Goal: Information Seeking & Learning: Find specific fact

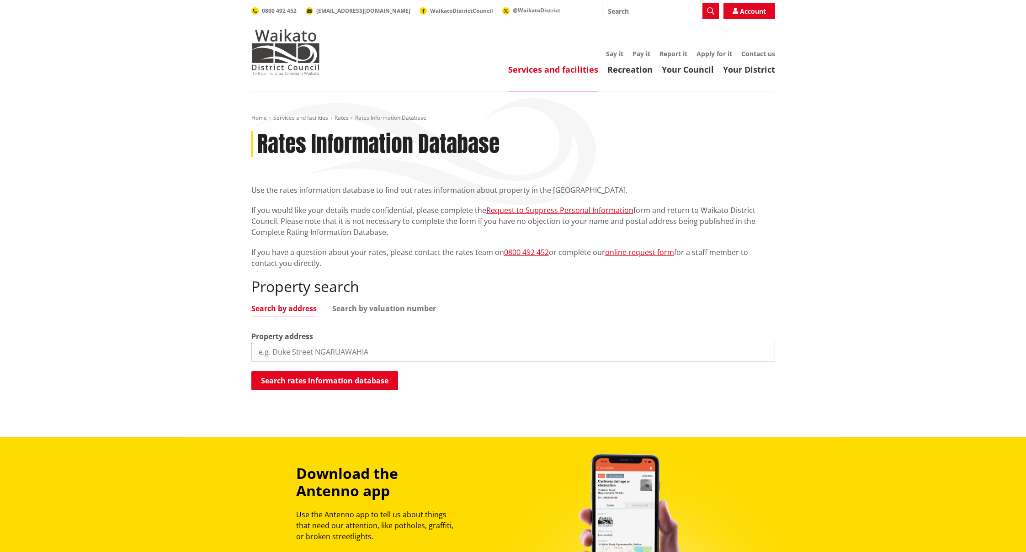
click at [311, 351] on input "search" at bounding box center [513, 352] width 524 height 20
type input "[STREET_ADDRESS]"
click at [330, 381] on button "Search rates information database" at bounding box center [324, 380] width 147 height 19
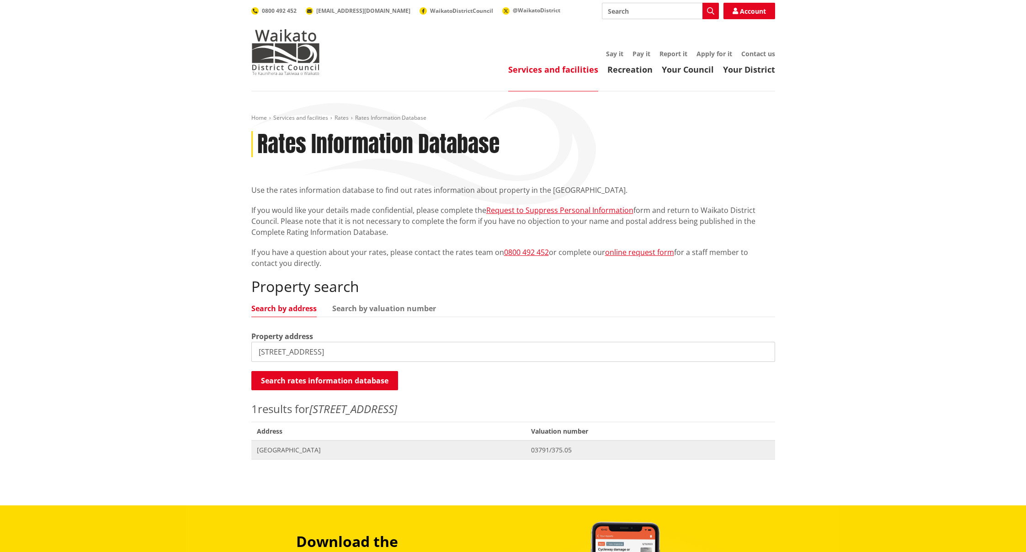
click at [284, 449] on span "[GEOGRAPHIC_DATA]" at bounding box center [388, 450] width 263 height 9
